Goal: Information Seeking & Learning: Find specific fact

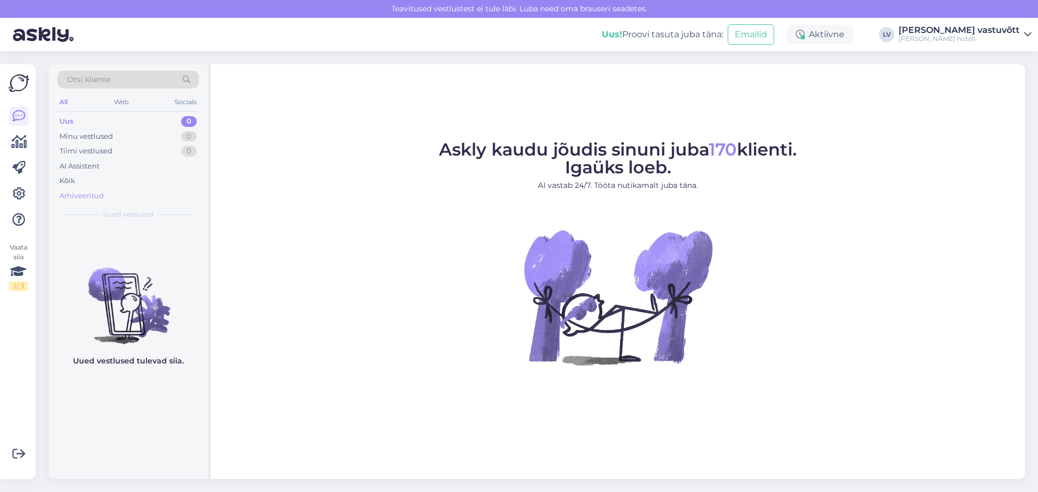
click at [91, 195] on div "Arhiveeritud" at bounding box center [81, 196] width 44 height 11
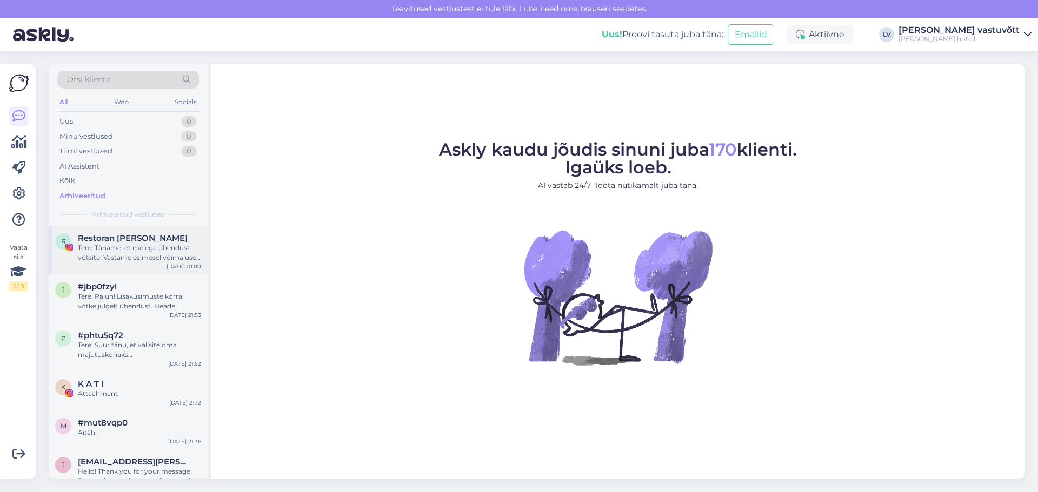
click at [130, 267] on div "R Restoran [PERSON_NAME] Tere! Täname, et meiega ühendust võtsite. Vastame esim…" at bounding box center [128, 250] width 159 height 49
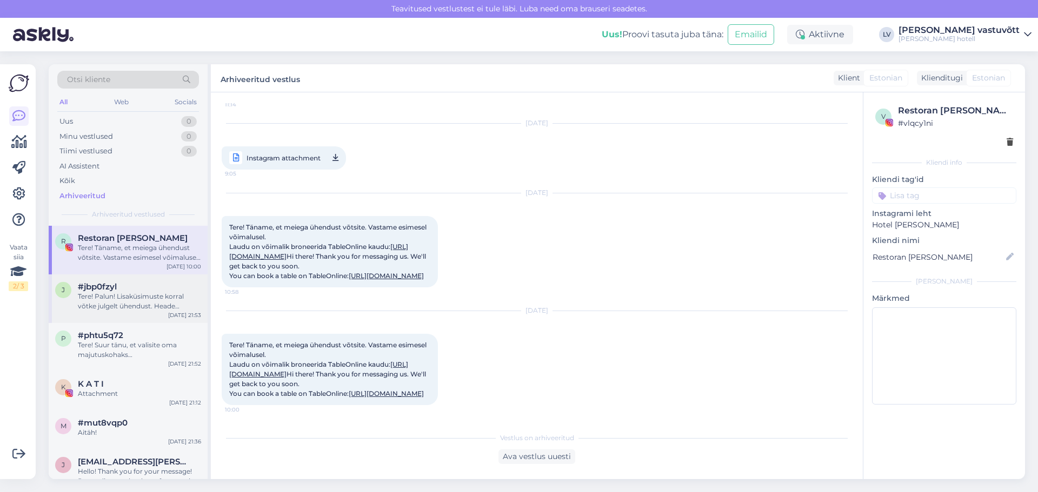
click at [131, 303] on div "Tere! Palun! Lisaküsimuste korral võtke julgelt ühendust. Heade soovidega [PERS…" at bounding box center [139, 301] width 123 height 19
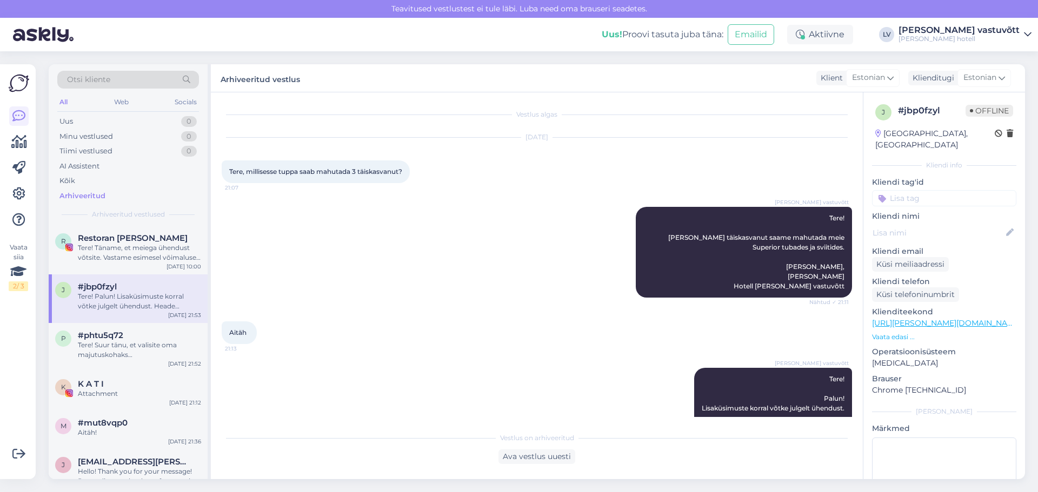
scroll to position [54, 0]
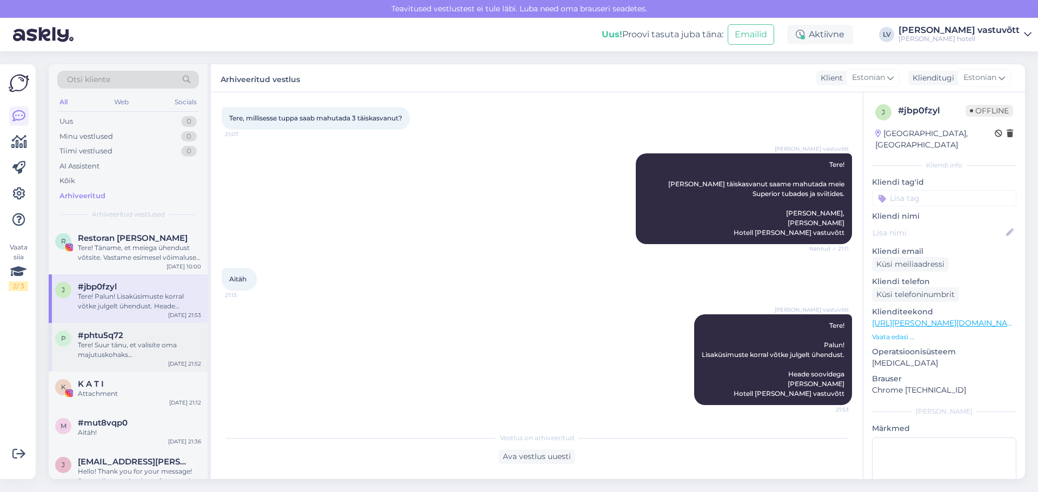
click at [100, 352] on div "Tere! Suur tänu, et valisite oma majutuskohaks [GEOGRAPHIC_DATA][PERSON_NAME] H…" at bounding box center [139, 350] width 123 height 19
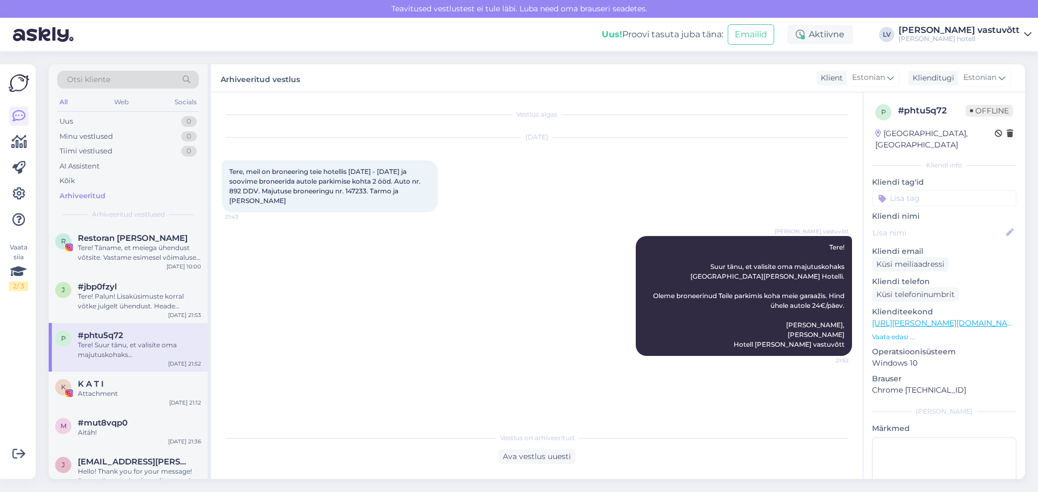
scroll to position [54, 0]
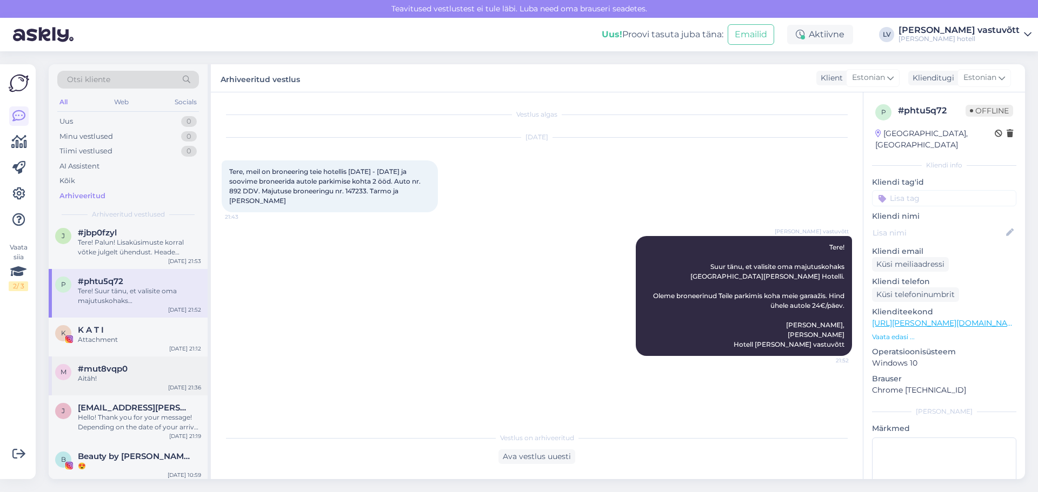
click at [118, 389] on div "m #mut8vqp0 Aitäh! [DATE] 21:36" at bounding box center [128, 376] width 159 height 39
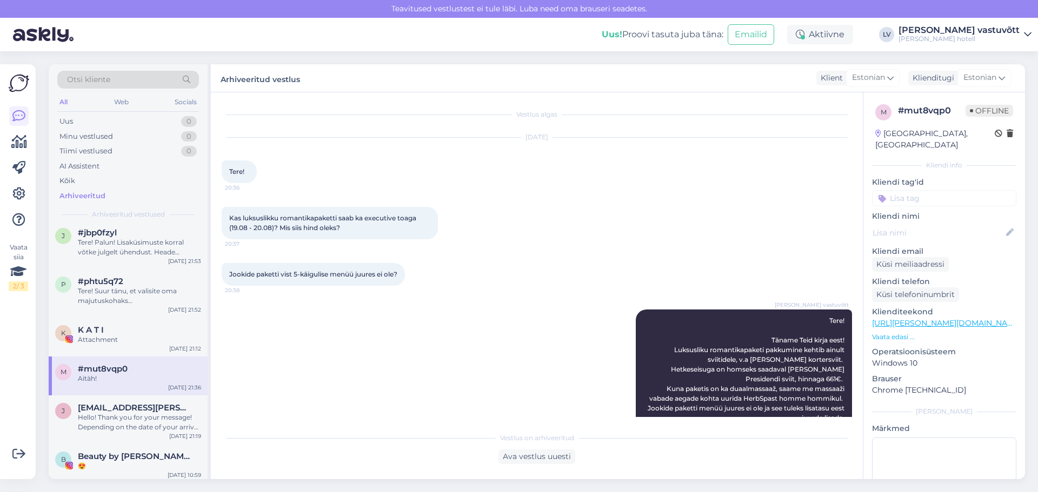
scroll to position [162, 0]
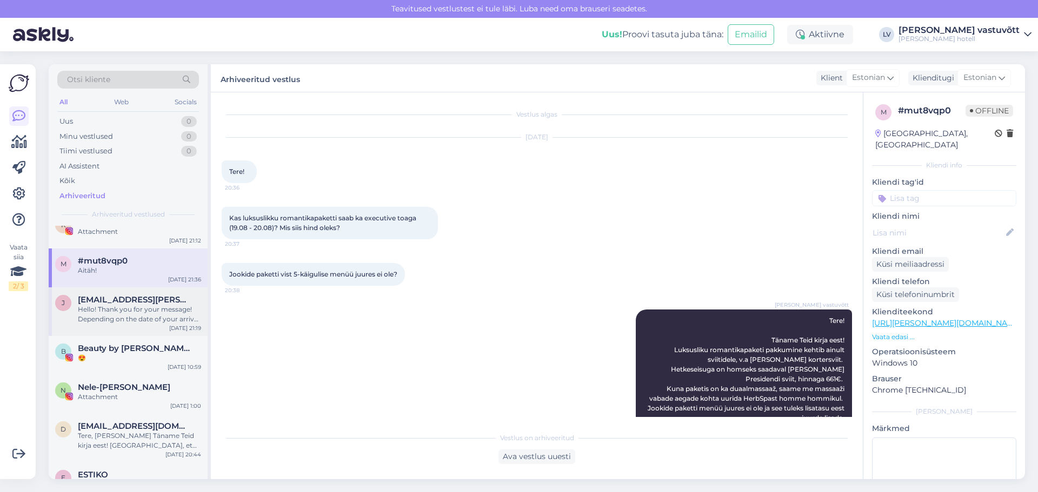
click at [110, 318] on div "Hello! Thank you for your message! Depending on the date of your arrival, the g…" at bounding box center [139, 314] width 123 height 19
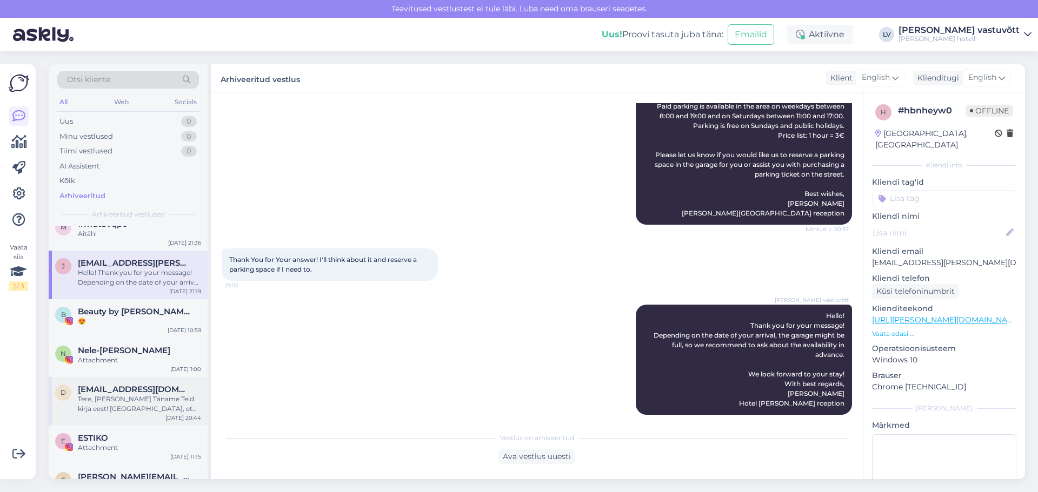
scroll to position [216, 0]
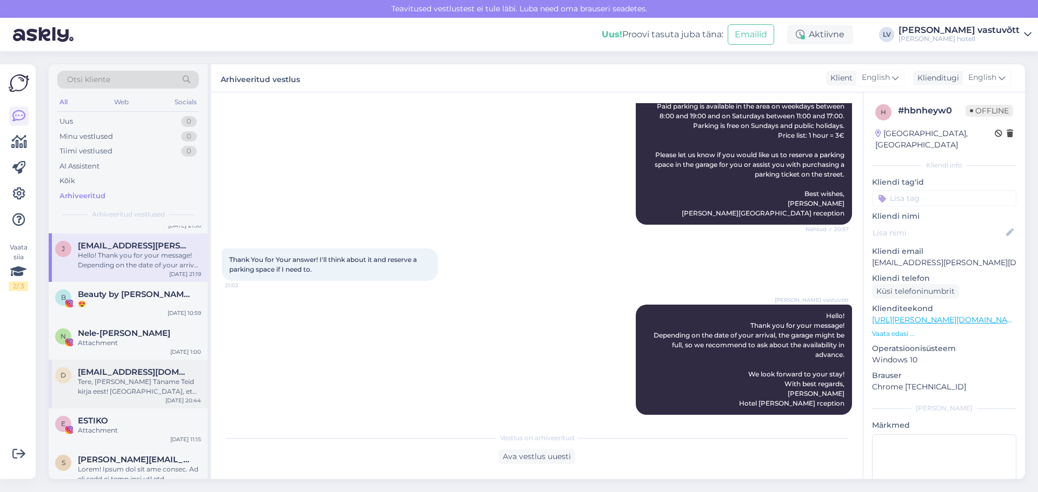
click at [137, 384] on div "Tere, [PERSON_NAME] Täname Teid kirja eest! [GEOGRAPHIC_DATA], et Teil on tänas…" at bounding box center [139, 386] width 123 height 19
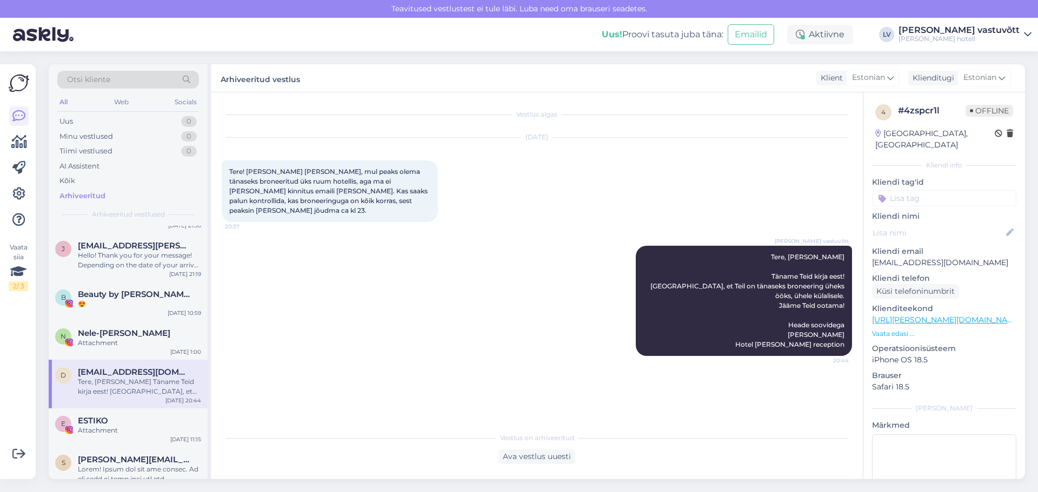
scroll to position [270, 0]
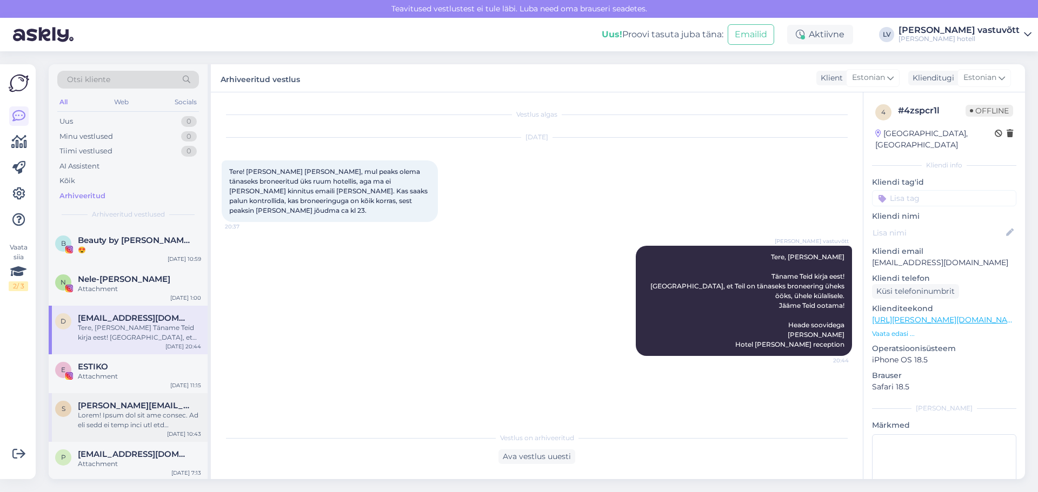
click at [141, 424] on div at bounding box center [139, 420] width 123 height 19
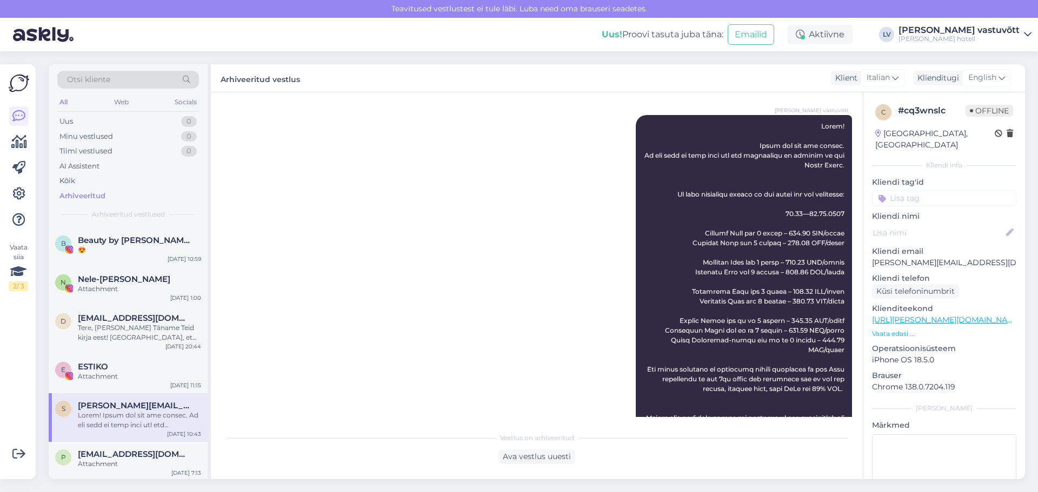
scroll to position [324, 0]
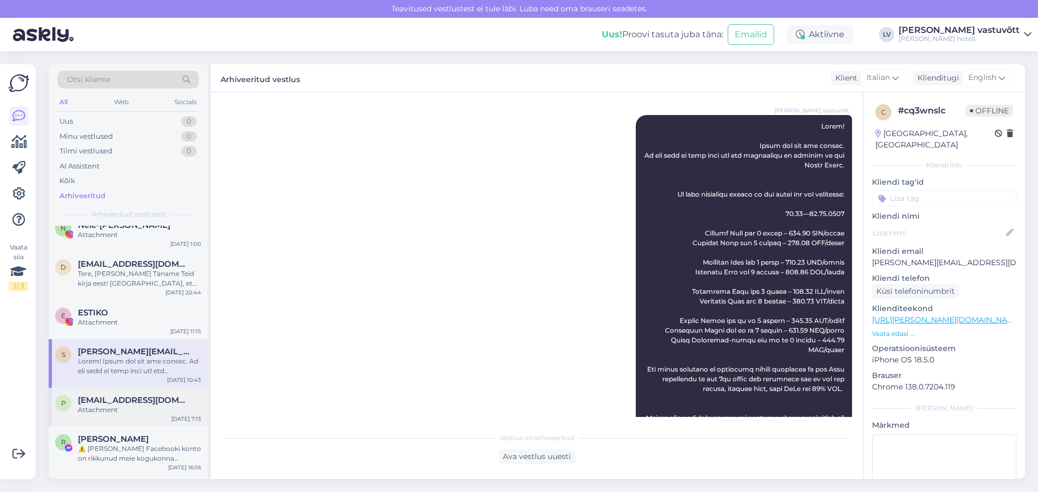
click at [142, 423] on div "p [EMAIL_ADDRESS][DOMAIN_NAME] Attachment [DATE] 7:13" at bounding box center [128, 407] width 159 height 39
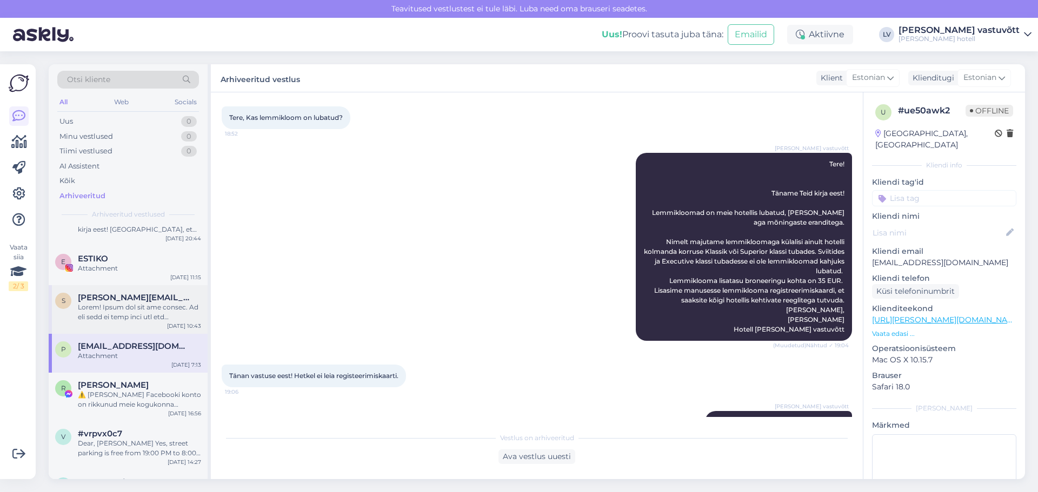
scroll to position [541, 0]
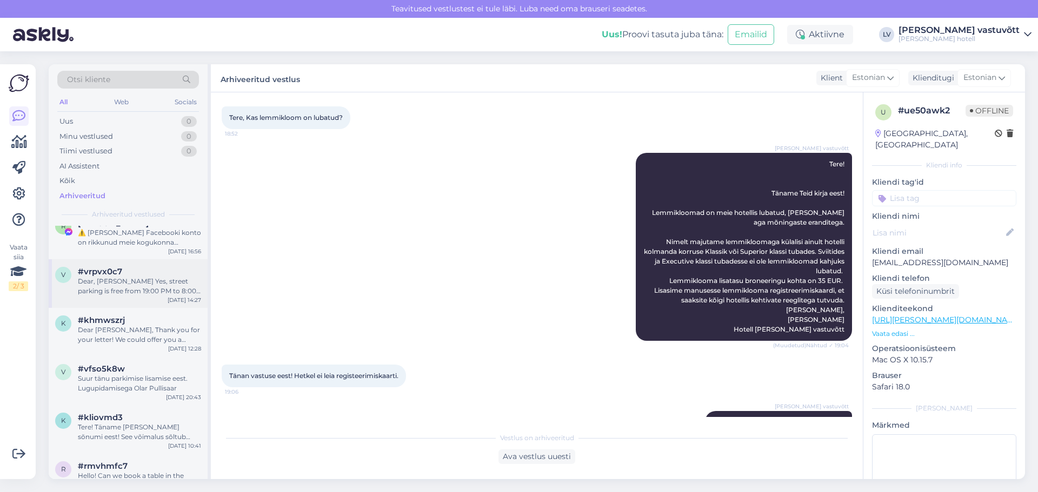
click at [134, 268] on div "#vrpvx0c7" at bounding box center [139, 272] width 123 height 10
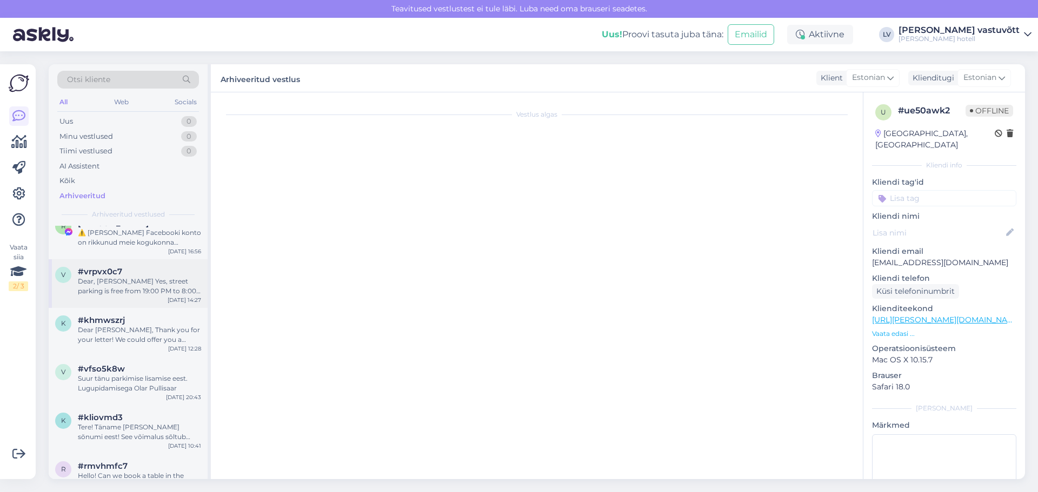
scroll to position [2852, 0]
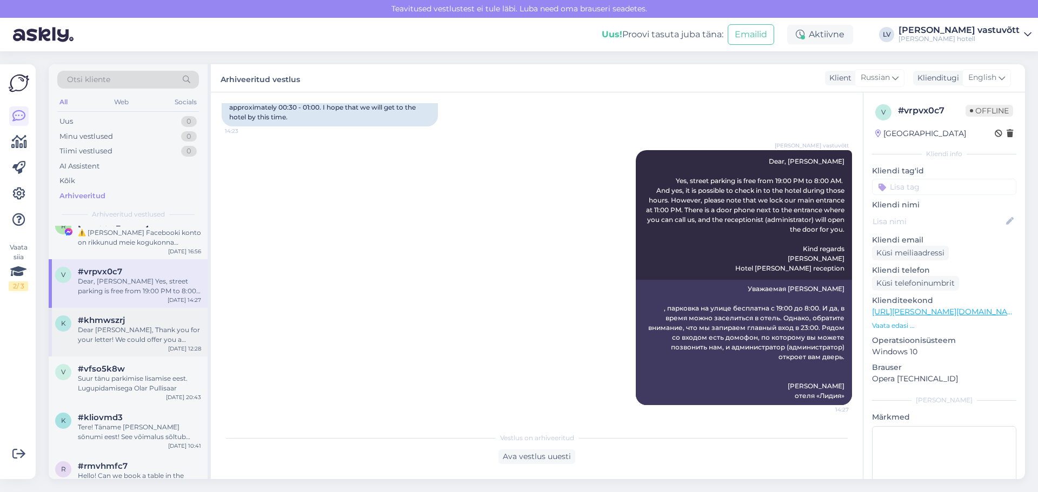
click at [127, 341] on div "Dear [PERSON_NAME], Thank you for your letter! We could offer you a transfer fr…" at bounding box center [139, 334] width 123 height 19
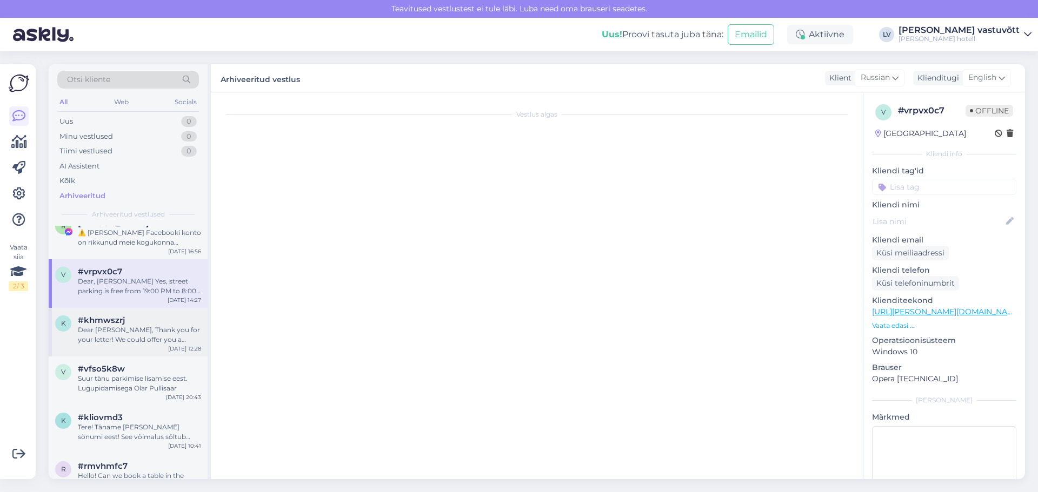
scroll to position [259, 0]
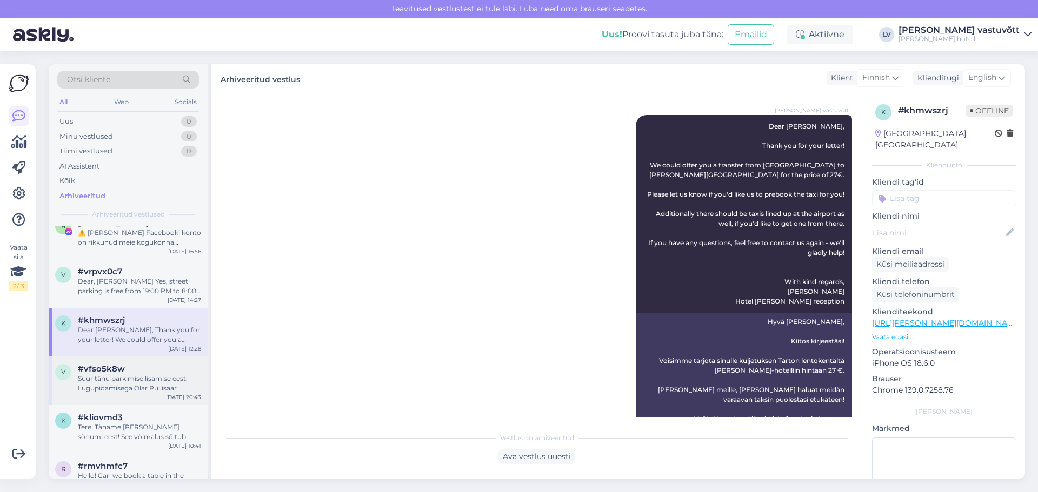
click at [124, 374] on div "#vfso5k8w" at bounding box center [139, 369] width 123 height 10
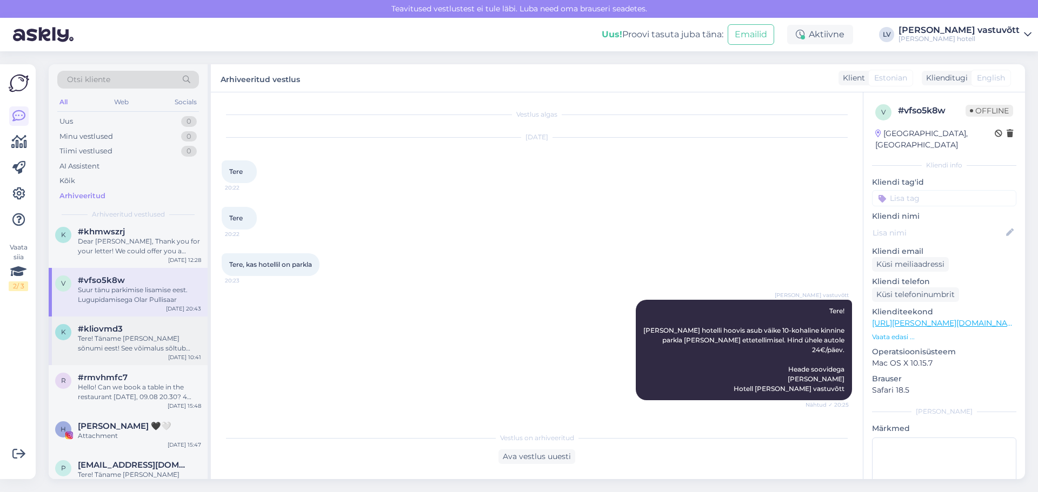
scroll to position [649, 0]
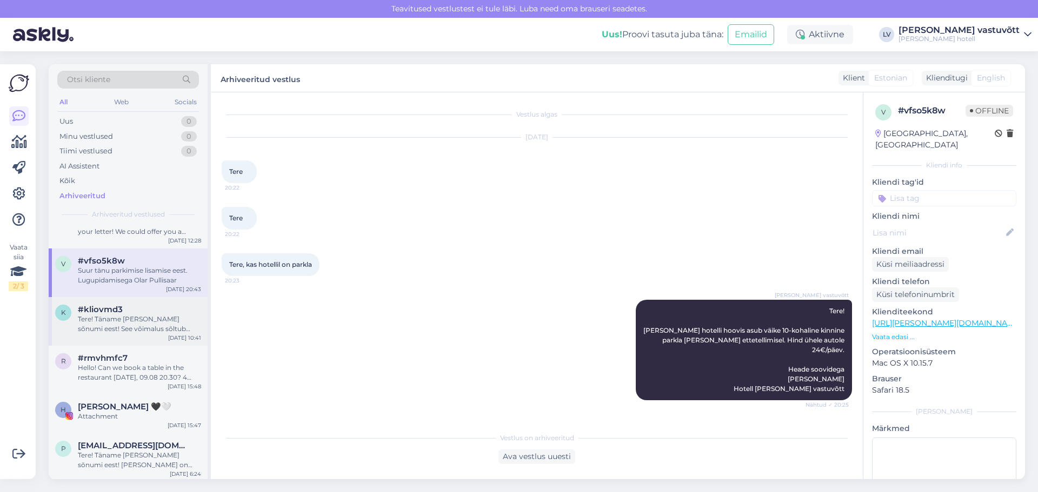
click at [134, 337] on div "k #kliovmd3 Tere! Täname [PERSON_NAME] sõnumi eest! See võimalus sõltub maja tä…" at bounding box center [128, 321] width 159 height 49
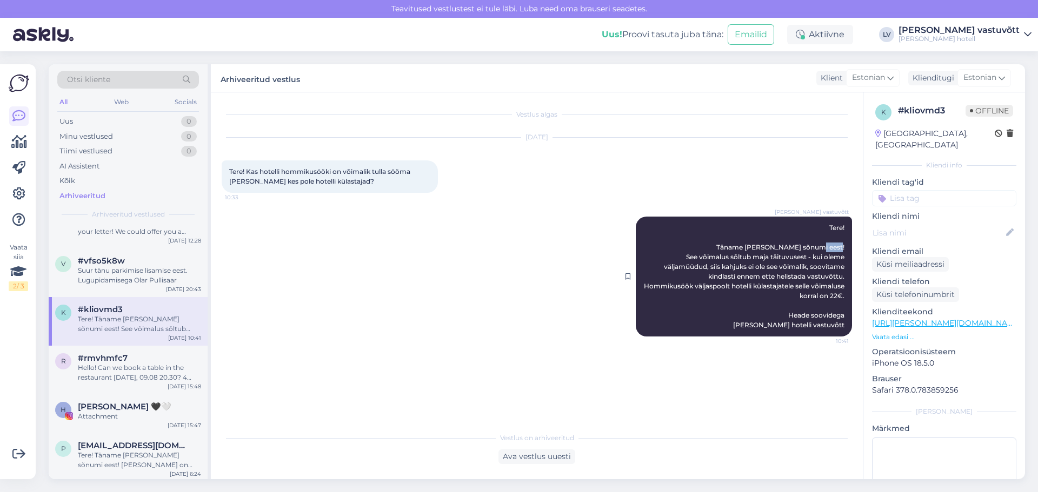
drag, startPoint x: 679, startPoint y: 258, endPoint x: 704, endPoint y: 258, distance: 24.9
click at [704, 258] on div "[PERSON_NAME] vastuvõtt Tere! Täname [PERSON_NAME] sõnumi eest! See võimalus sõ…" at bounding box center [744, 277] width 216 height 120
click at [683, 255] on div "[PERSON_NAME] vastuvõtt Tere! Täname [PERSON_NAME] sõnumi eest! See võimalus sõ…" at bounding box center [744, 277] width 216 height 120
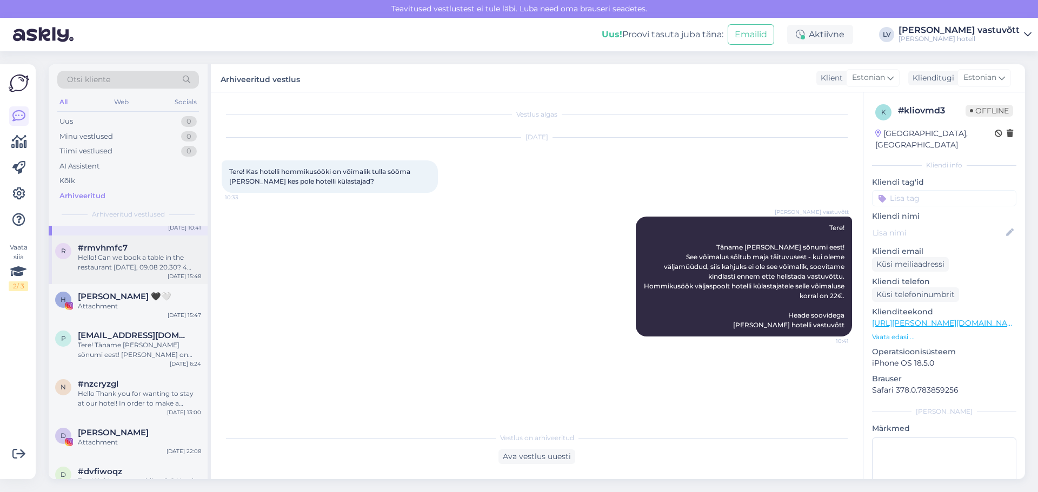
scroll to position [811, 0]
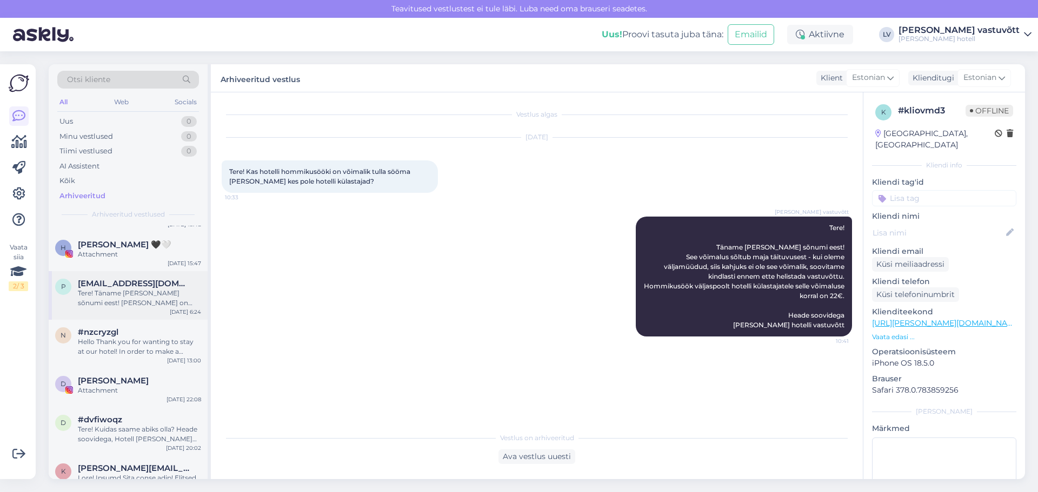
click at [127, 309] on div "p [EMAIL_ADDRESS][DOMAIN_NAME] Tere! Täname [PERSON_NAME] sõnumi eest! [PERSON_…" at bounding box center [128, 295] width 159 height 49
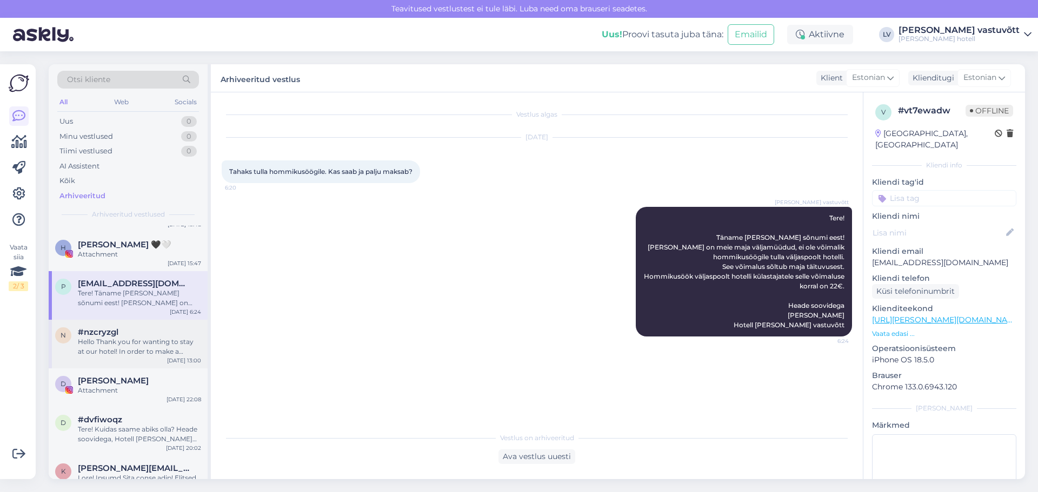
click at [105, 350] on div "Hello Thank you for wanting to stay at our hotel! In order to make a reservatio…" at bounding box center [139, 346] width 123 height 19
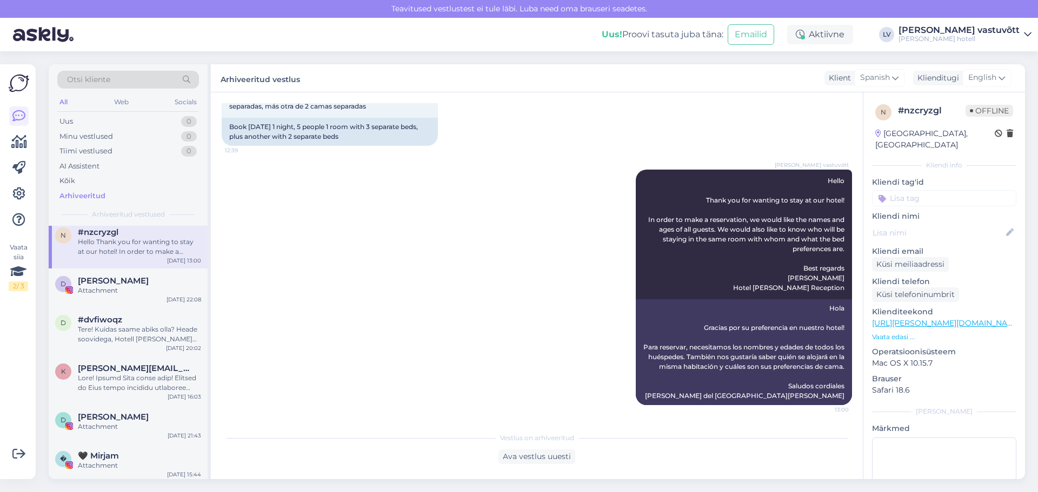
scroll to position [919, 0]
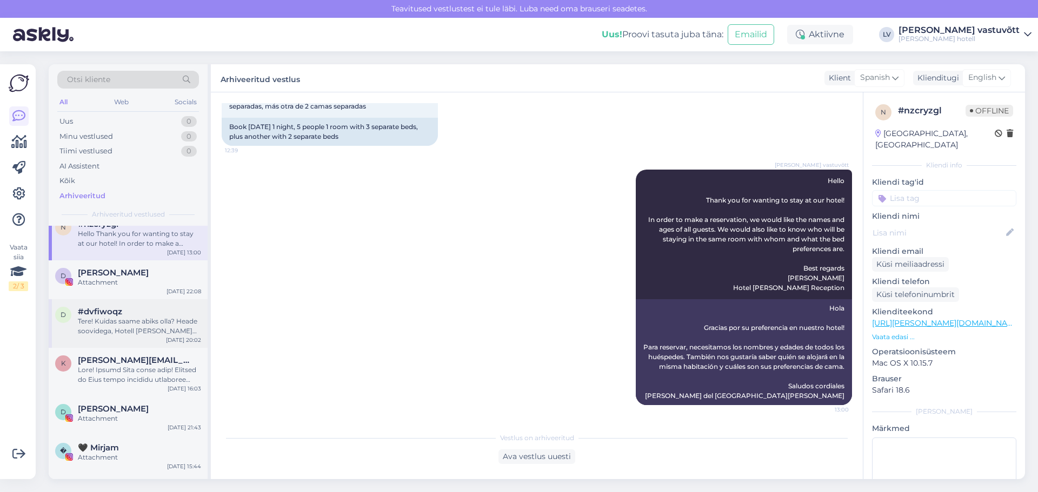
click at [120, 336] on div "d #dvfiwoqz Tere! Kuidas saame abiks olla? Heade soovidega, Hotell [PERSON_NAME…" at bounding box center [128, 323] width 159 height 49
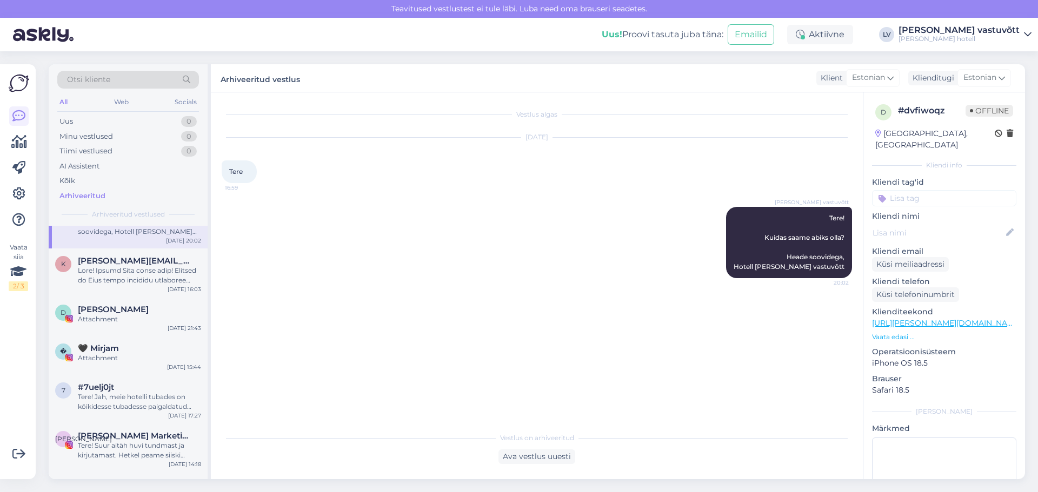
scroll to position [1027, 0]
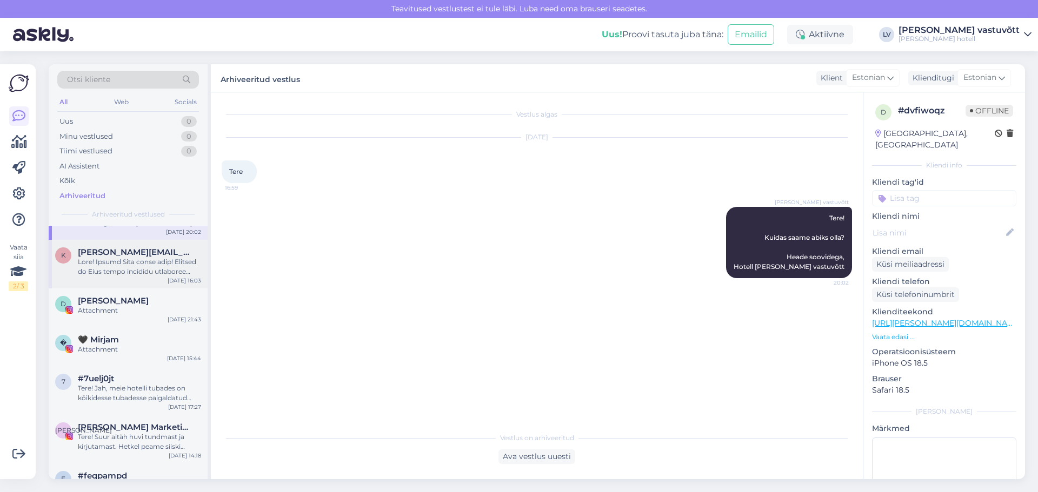
click at [101, 273] on div at bounding box center [139, 266] width 123 height 19
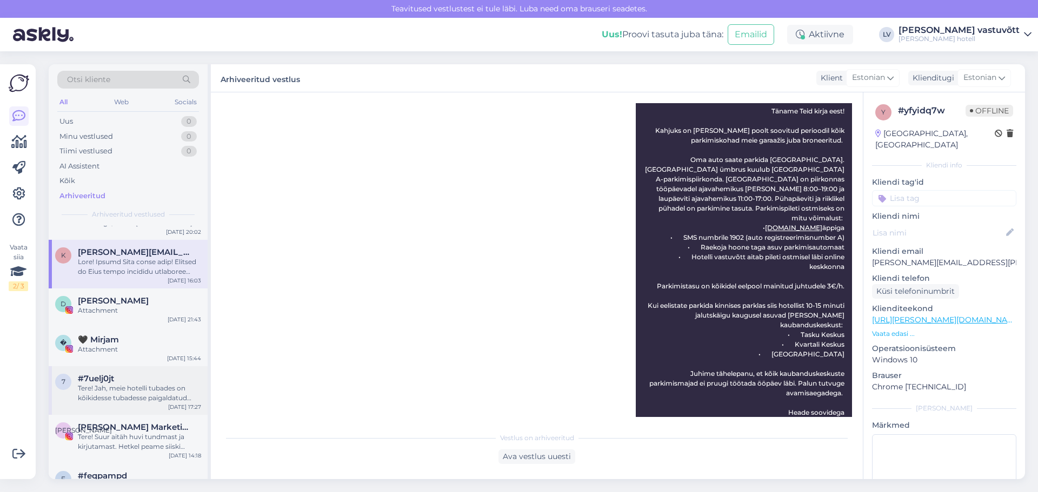
scroll to position [0, 0]
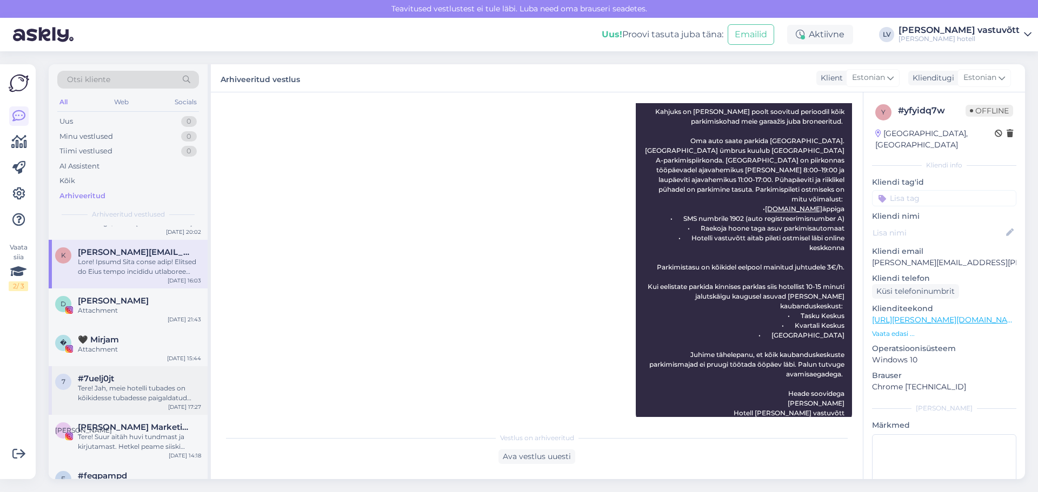
click at [115, 378] on div "#7uelj0jt" at bounding box center [139, 379] width 123 height 10
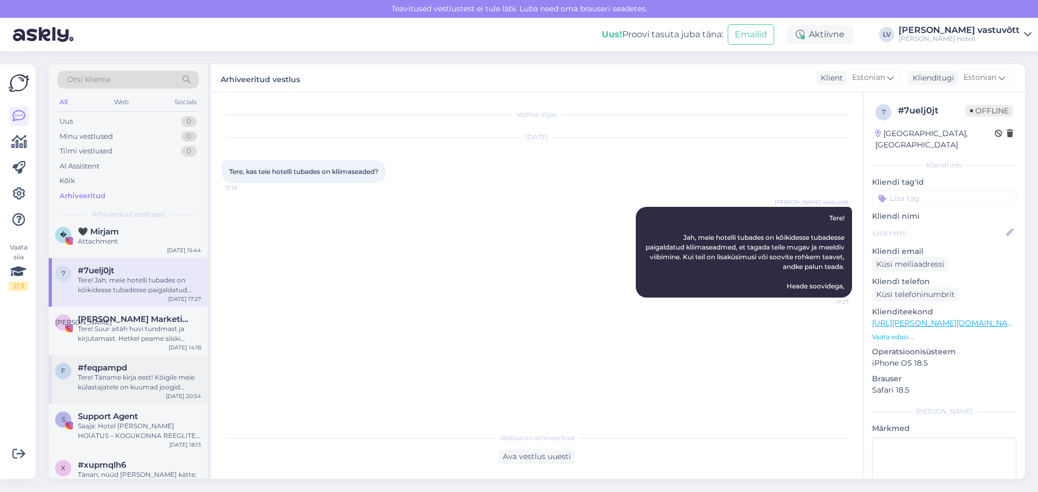
click at [149, 378] on div "Tere! Täname kirja eest! Kõigile meie külastajatele on kuumad joogid loungis ta…" at bounding box center [139, 382] width 123 height 19
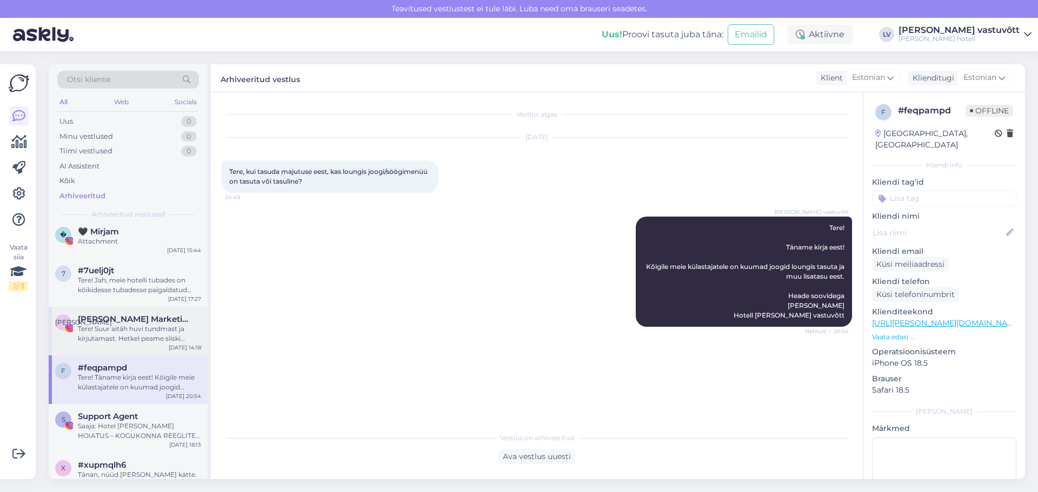
click at [154, 321] on span "[PERSON_NAME] Marketing•Blogger•UGC Creator•SMM•[GEOGRAPHIC_DATA]" at bounding box center [134, 320] width 112 height 10
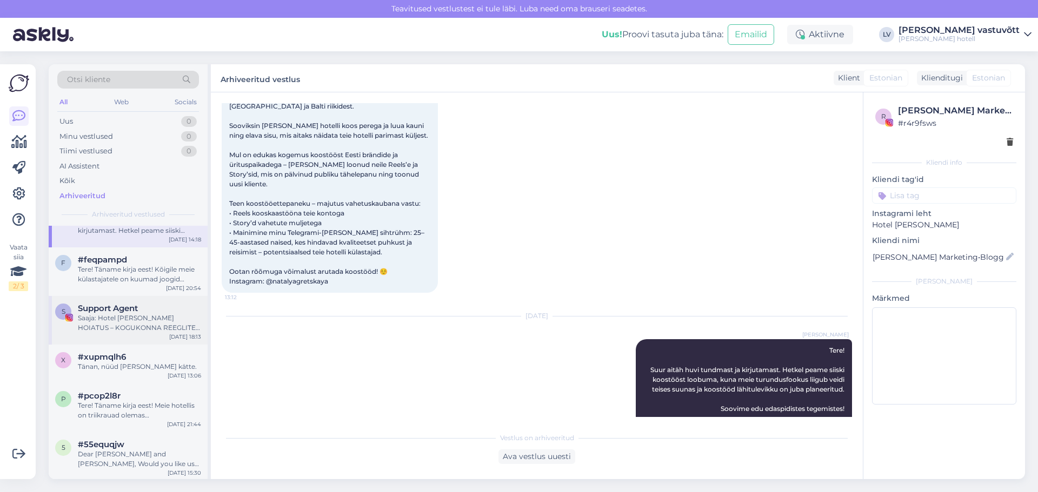
scroll to position [1297, 0]
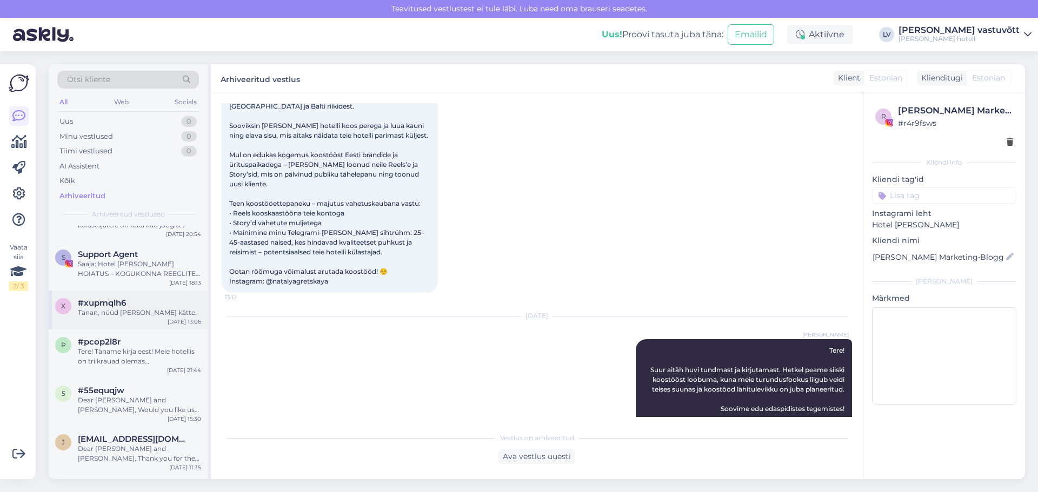
click at [117, 316] on div "Tänan, nüüd [PERSON_NAME] kätte." at bounding box center [139, 313] width 123 height 10
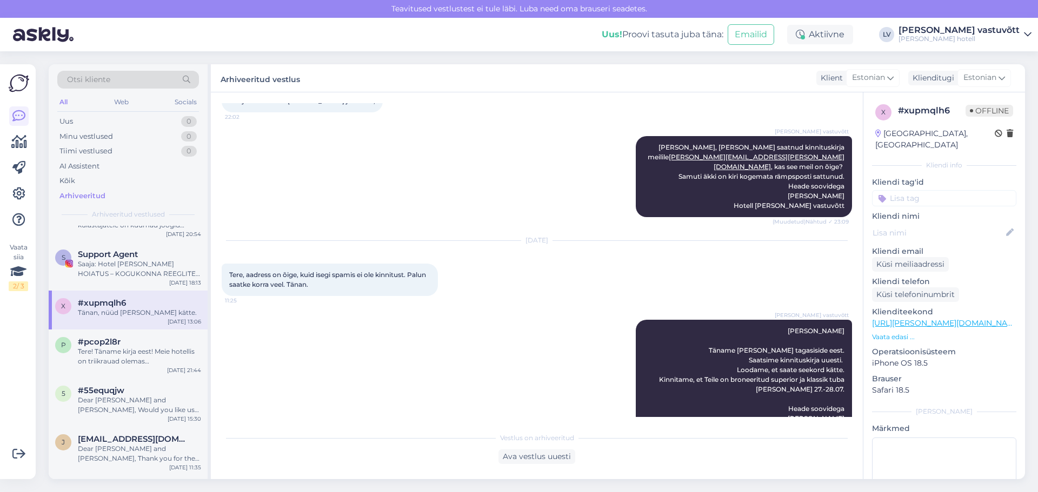
scroll to position [1854, 0]
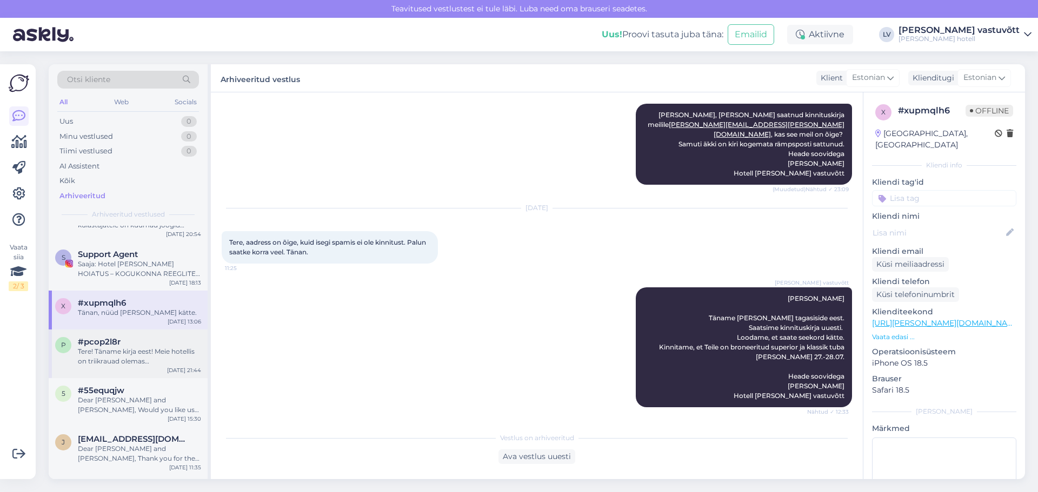
click at [107, 354] on div "Tere! Täname kirja eest! Meie hotellis on triikrauad olemas [PERSON_NAME] Execu…" at bounding box center [139, 356] width 123 height 19
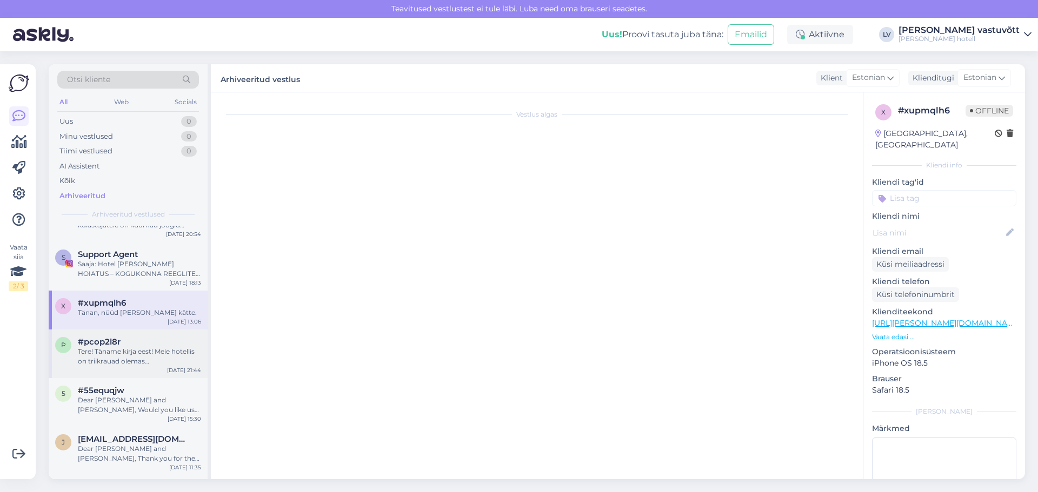
scroll to position [5, 0]
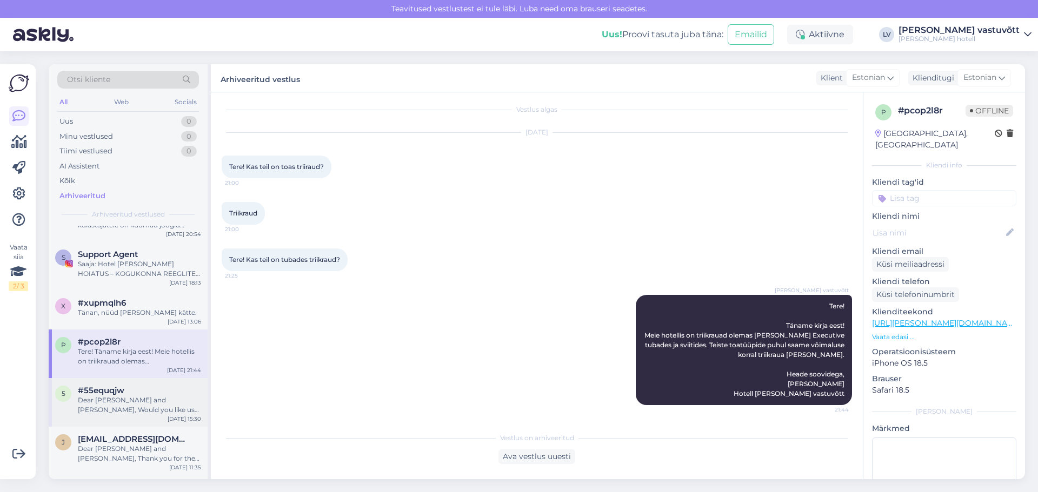
click at [113, 409] on div "Dear [PERSON_NAME] and [PERSON_NAME], Would you like us to add you to the waitl…" at bounding box center [139, 405] width 123 height 19
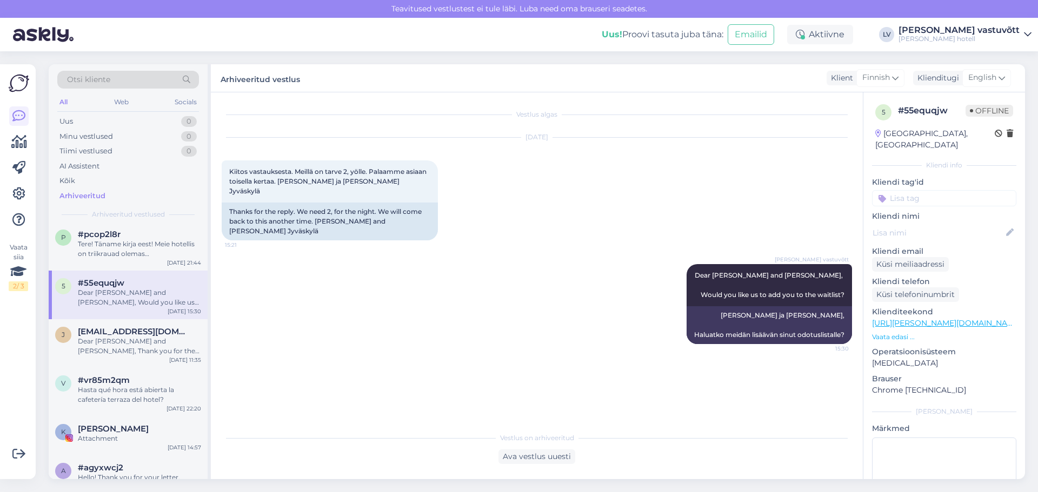
scroll to position [1406, 0]
click at [91, 383] on span "#vr85m2qm" at bounding box center [104, 380] width 52 height 10
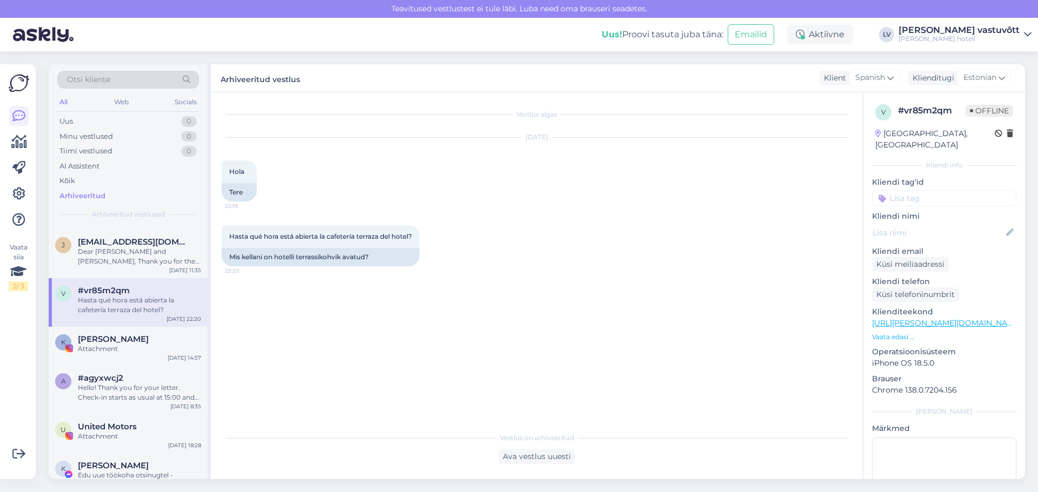
scroll to position [1514, 0]
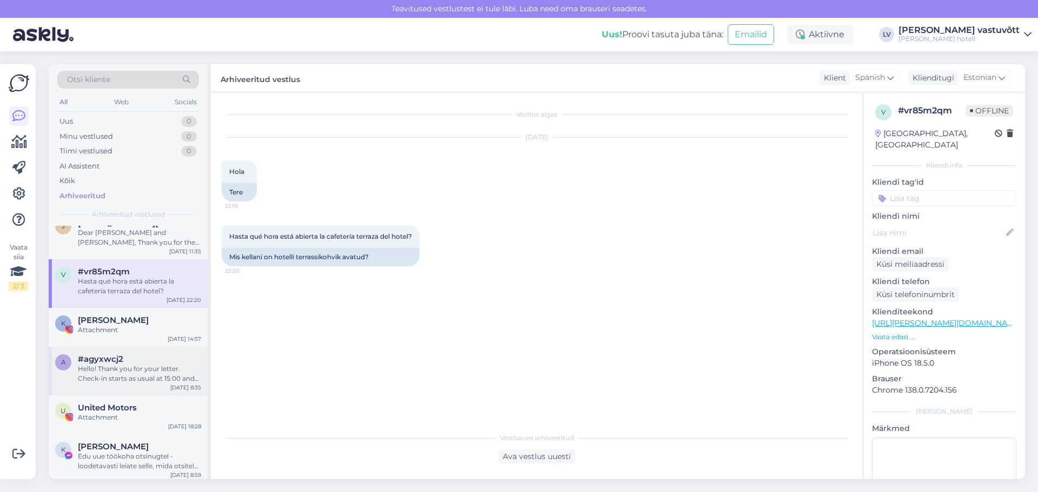
click at [134, 364] on div "Hello! Thank you for your letter. Check-in starts as usual at 15:00 and check-o…" at bounding box center [139, 373] width 123 height 19
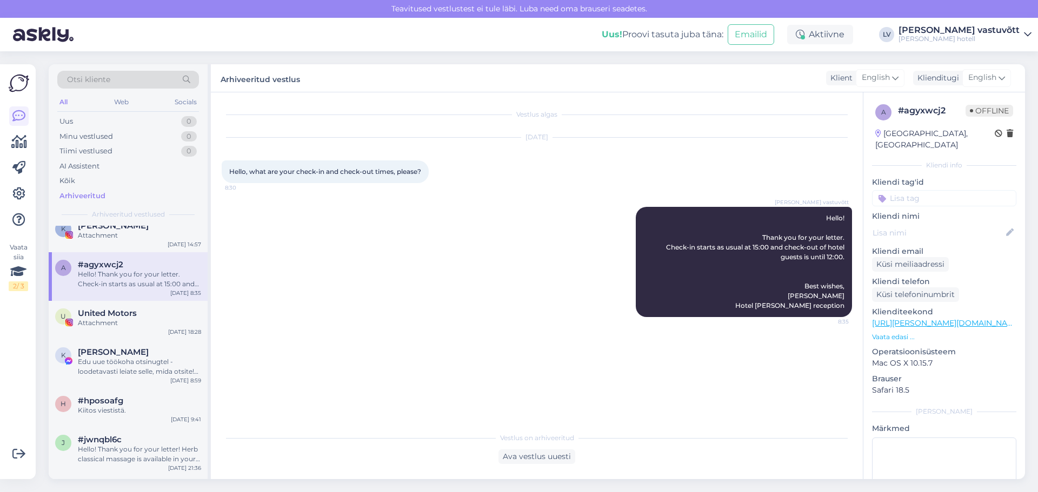
scroll to position [1622, 0]
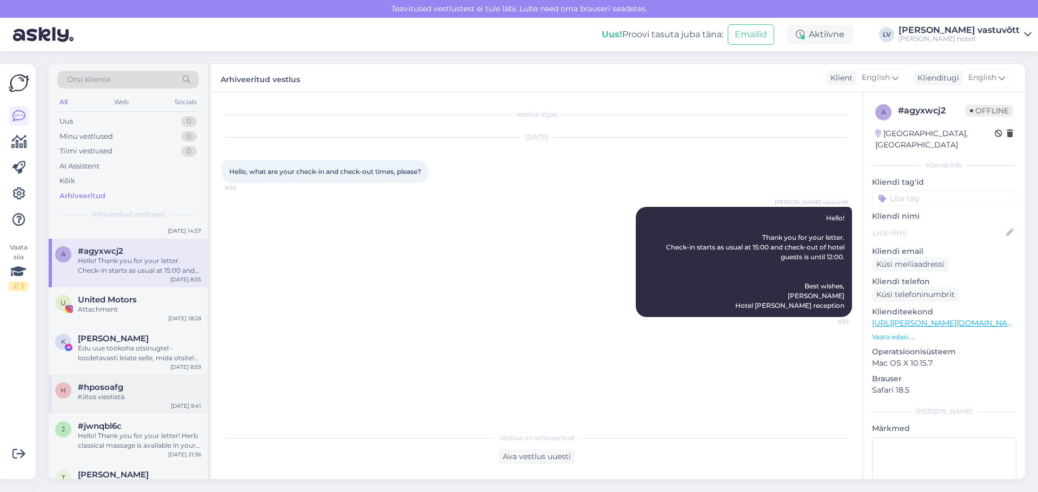
click at [139, 396] on div "Kiitos viestistä." at bounding box center [139, 397] width 123 height 10
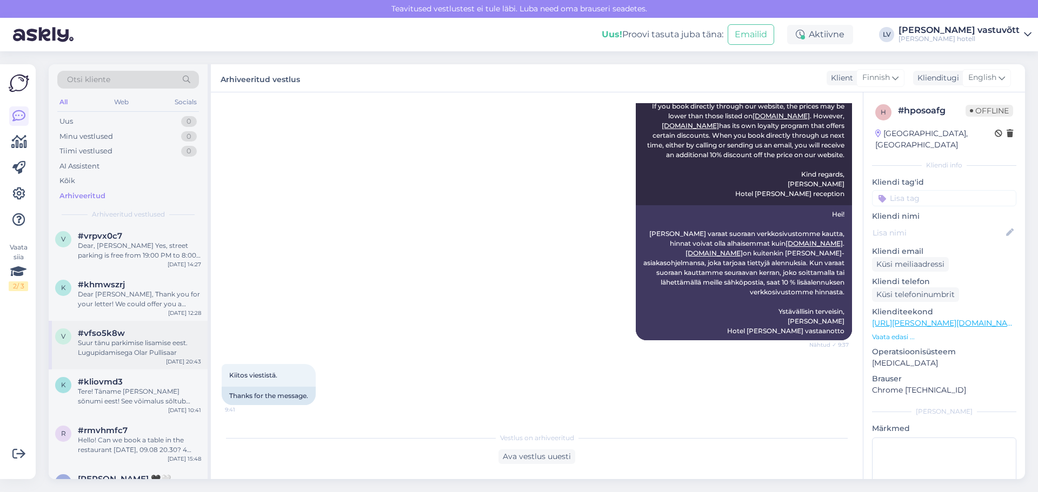
scroll to position [595, 0]
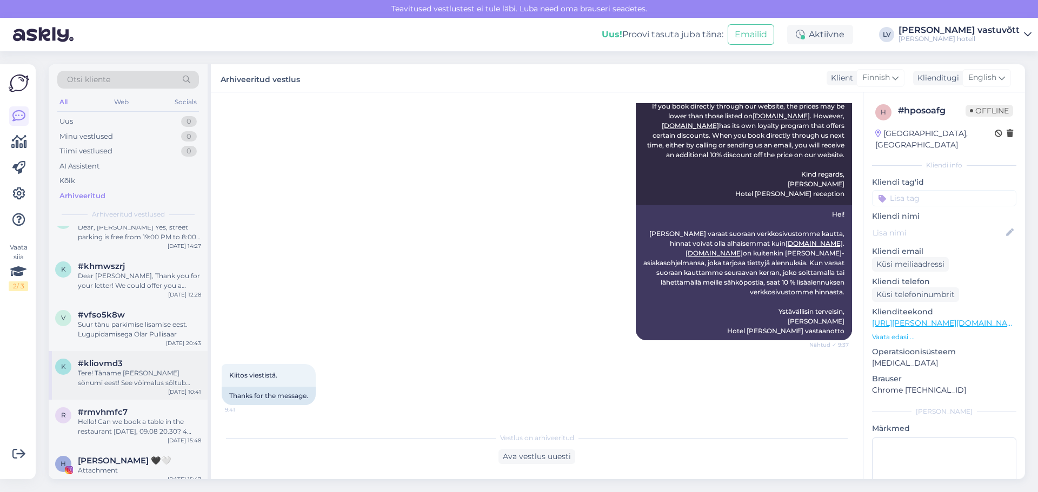
click at [139, 377] on div "Tere! Täname [PERSON_NAME] sõnumi eest! See võimalus sõltub maja täituvusest - …" at bounding box center [139, 378] width 123 height 19
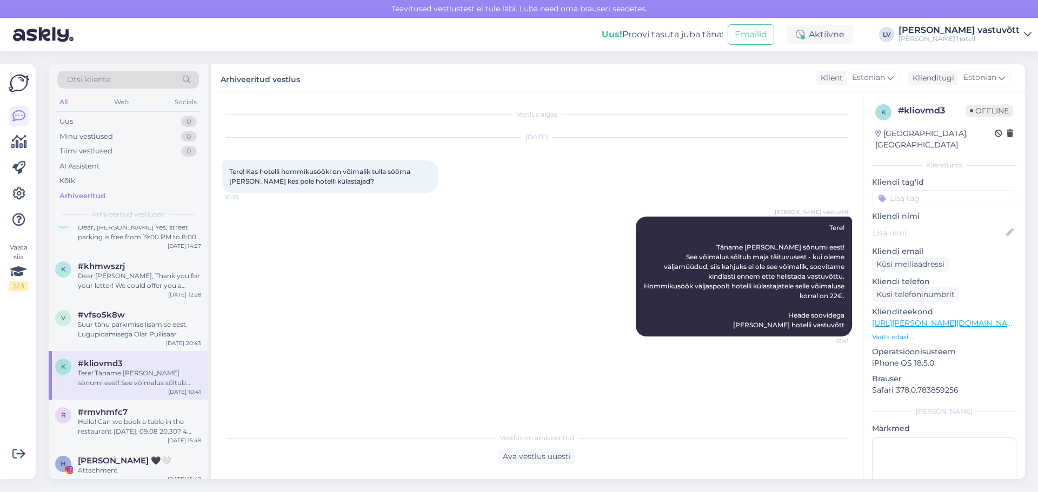
scroll to position [0, 0]
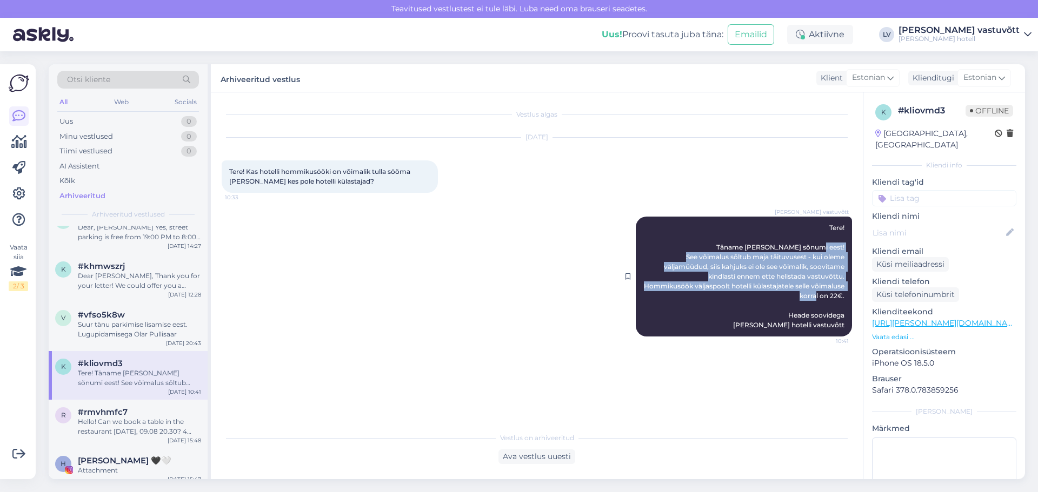
drag, startPoint x: 710, startPoint y: 257, endPoint x: 846, endPoint y: 298, distance: 142.3
click at [846, 298] on div "[PERSON_NAME] vastuvõtt Tere! Täname [PERSON_NAME] sõnumi eest! See võimalus sõ…" at bounding box center [744, 277] width 216 height 120
copy span "See võimalus sõltub maja täituvusest - kui oleme väljamüüdud, siis kahjuks ei o…"
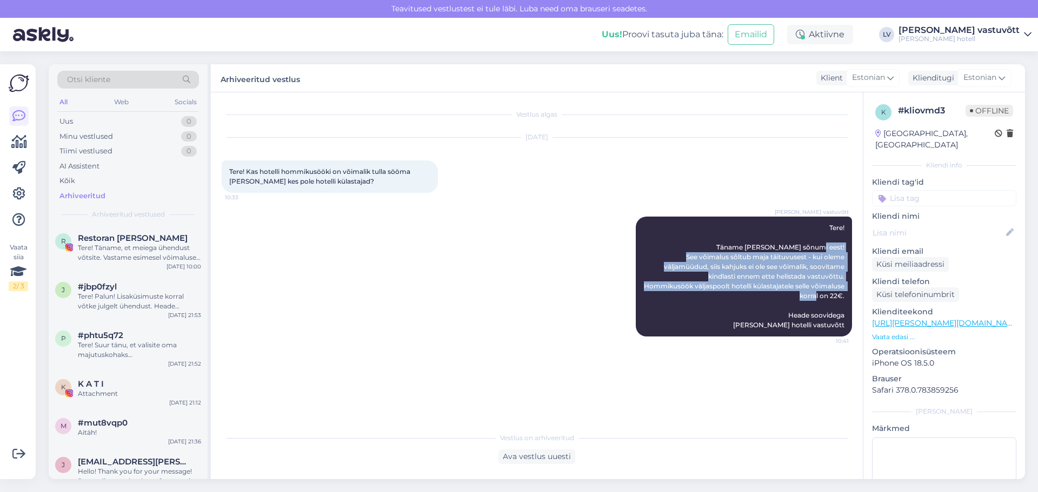
click at [335, 273] on div "[PERSON_NAME] vastuvõtt Tere! Täname [PERSON_NAME] sõnumi eest! See võimalus sõ…" at bounding box center [537, 277] width 630 height 144
click at [115, 143] on div "Minu vestlused 0" at bounding box center [128, 136] width 142 height 15
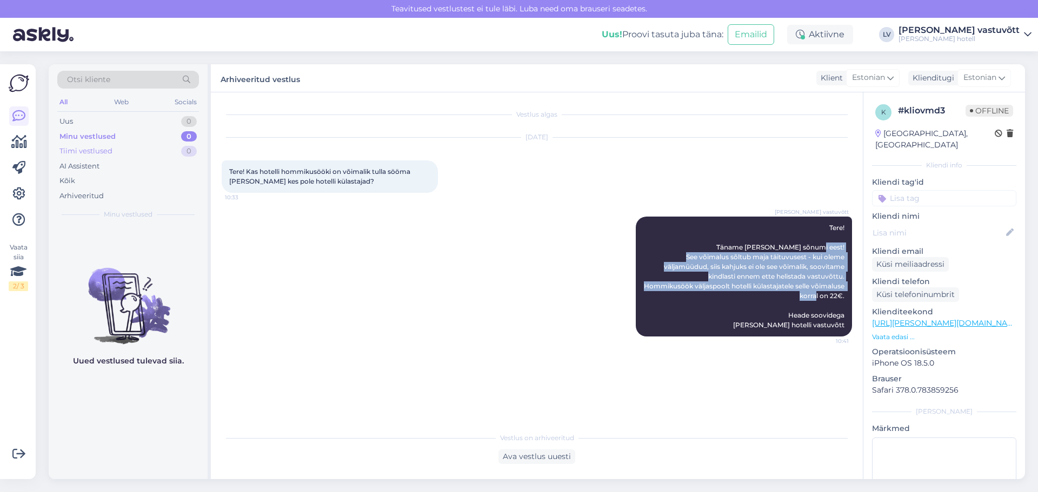
click at [114, 147] on div "Tiimi vestlused 0" at bounding box center [128, 151] width 142 height 15
click at [117, 143] on div "Minu vestlused 0" at bounding box center [128, 136] width 142 height 15
drag, startPoint x: 644, startPoint y: 283, endPoint x: 698, endPoint y: 249, distance: 63.7
click at [644, 283] on div "[PERSON_NAME] vastuvõtt Tere! Täname [PERSON_NAME] sõnumi eest! See võimalus sõ…" at bounding box center [744, 277] width 216 height 120
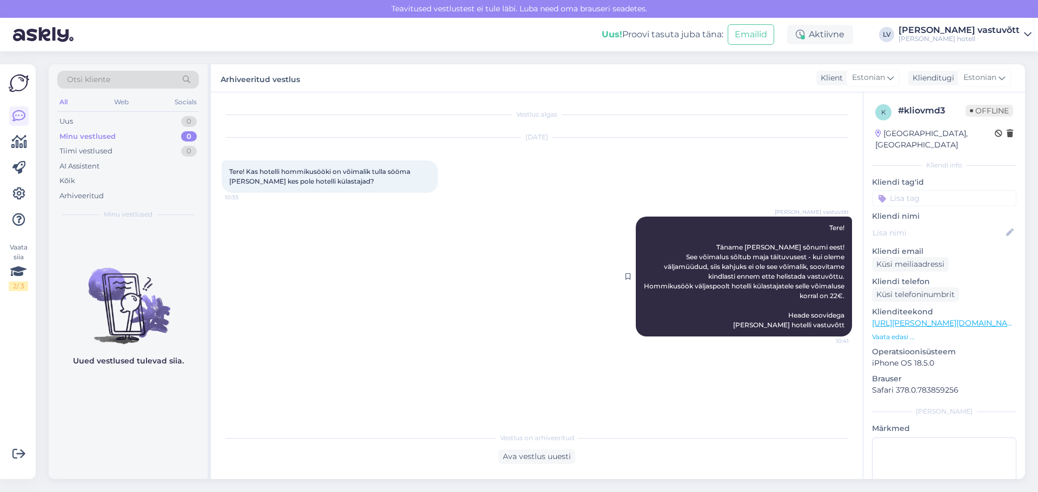
click at [714, 238] on div "[PERSON_NAME] vastuvõtt Tere! Täname [PERSON_NAME] sõnumi eest! See võimalus sõ…" at bounding box center [744, 277] width 216 height 120
click at [144, 194] on div "Arhiveeritud" at bounding box center [128, 196] width 142 height 15
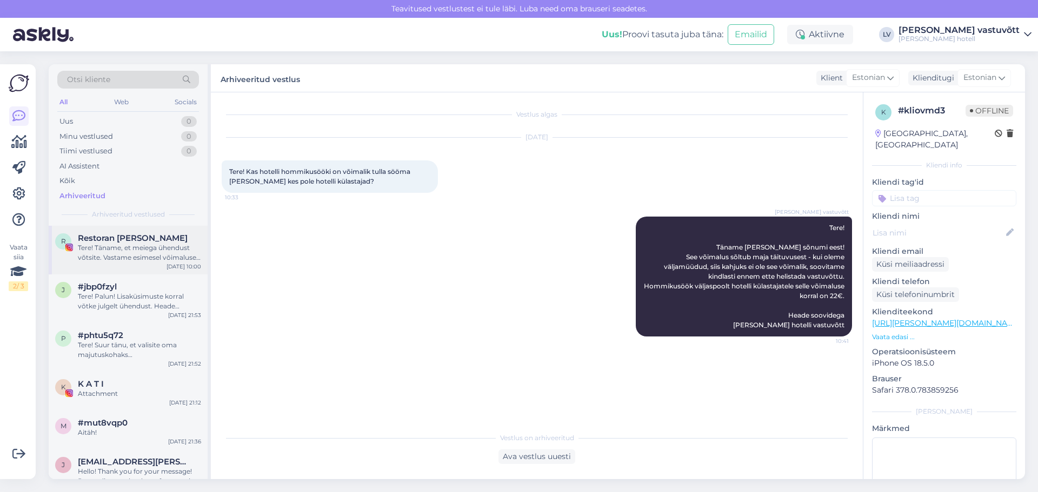
click at [162, 256] on div "Tere! Täname, et meiega ühendust võtsite. Vastame esimesel võimalusel. Laudu on…" at bounding box center [139, 252] width 123 height 19
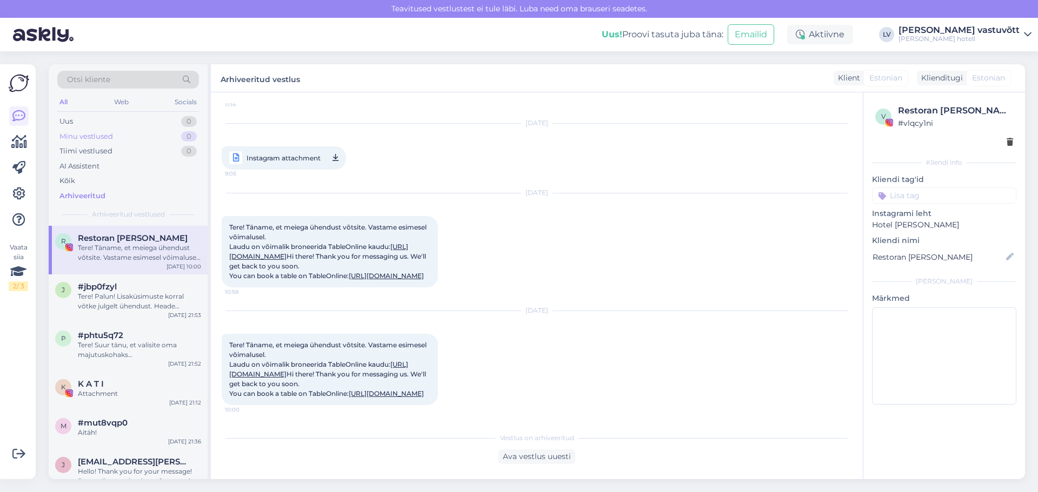
click at [130, 134] on div "Minu vestlused 0" at bounding box center [128, 136] width 142 height 15
